Goal: Transaction & Acquisition: Purchase product/service

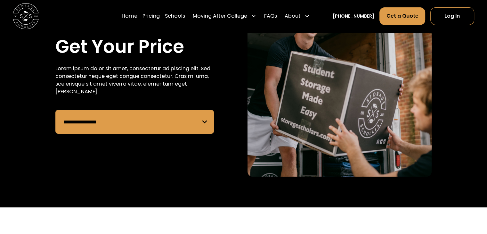
scroll to position [96, 0]
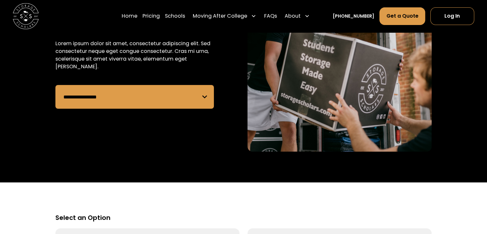
click at [110, 89] on select "**********" at bounding box center [134, 97] width 159 height 24
click at [19, 177] on div at bounding box center [243, 166] width 487 height 31
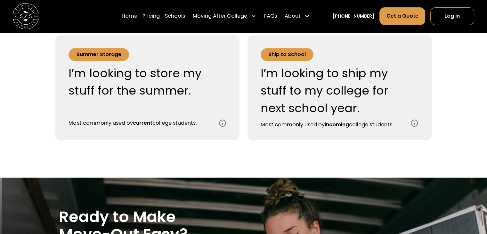
scroll to position [256, 0]
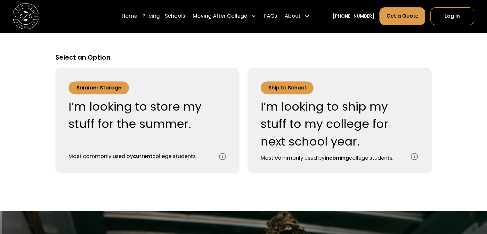
click at [85, 85] on div "Summer Storage" at bounding box center [99, 88] width 45 height 8
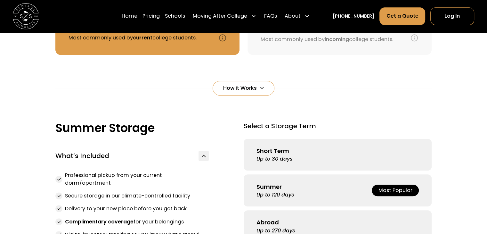
scroll to position [279, 0]
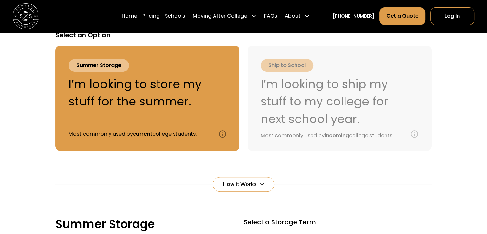
drag, startPoint x: 233, startPoint y: 186, endPoint x: 229, endPoint y: 185, distance: 4.1
click at [232, 186] on div "How it Works" at bounding box center [240, 184] width 34 height 8
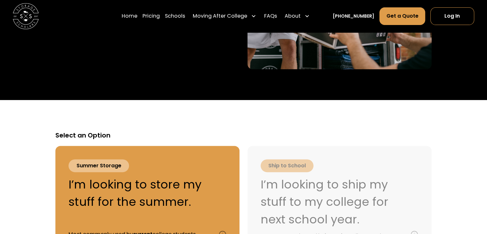
scroll to position [256, 0]
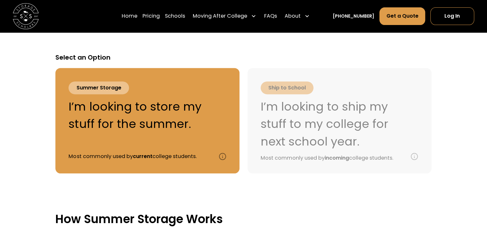
click at [96, 89] on div "Summer Storage" at bounding box center [99, 88] width 45 height 8
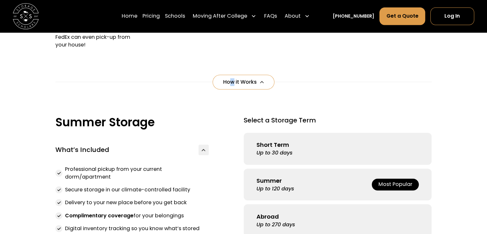
scroll to position [615, 0]
click at [393, 184] on div "Most Popular" at bounding box center [395, 184] width 34 height 8
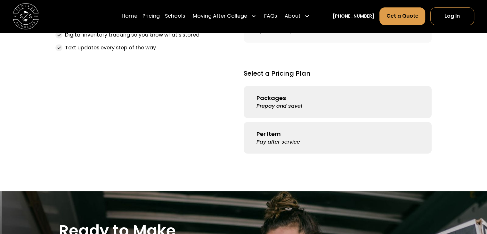
scroll to position [813, 0]
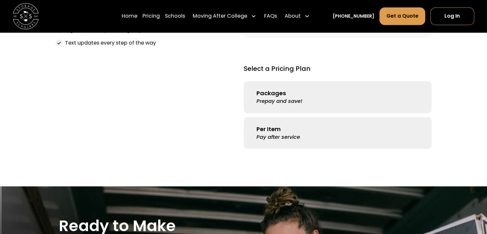
click at [295, 103] on div "Prepay and save!" at bounding box center [280, 101] width 46 height 8
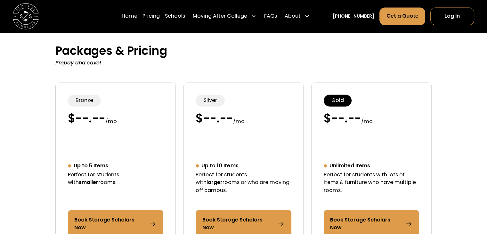
scroll to position [1001, 0]
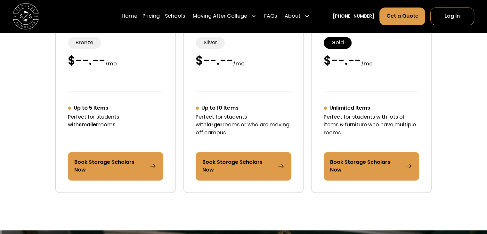
click at [111, 171] on div "Book Storage Scholars Now" at bounding box center [109, 165] width 70 height 15
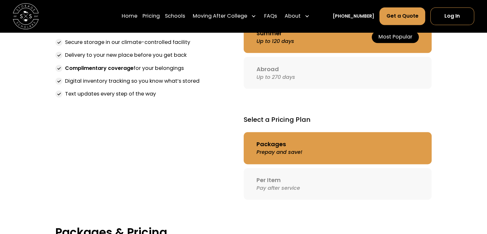
scroll to position [717, 0]
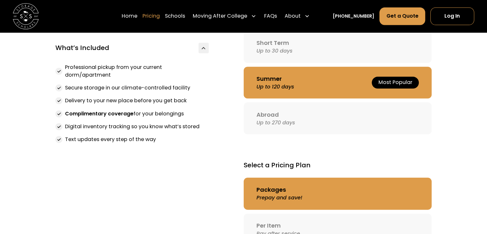
click at [160, 17] on link "Pricing" at bounding box center [151, 16] width 17 height 18
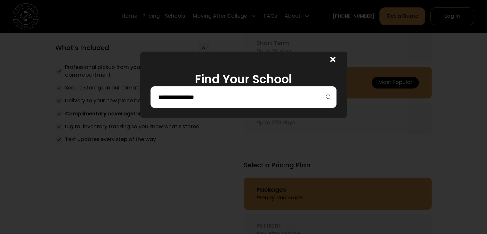
click at [195, 102] on div at bounding box center [244, 97] width 186 height 22
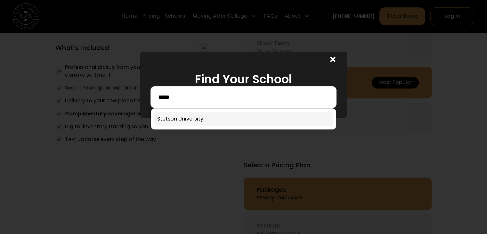
type input "*****"
click at [193, 117] on link at bounding box center [243, 119] width 179 height 14
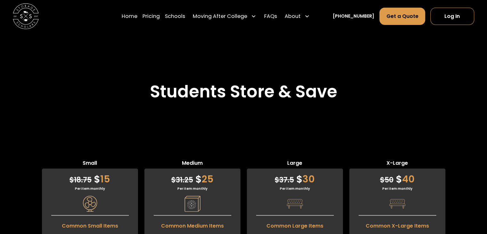
scroll to position [1629, 0]
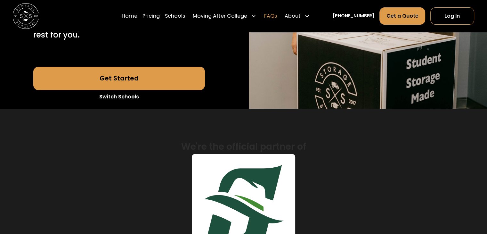
scroll to position [117, 0]
